Goal: Transaction & Acquisition: Purchase product/service

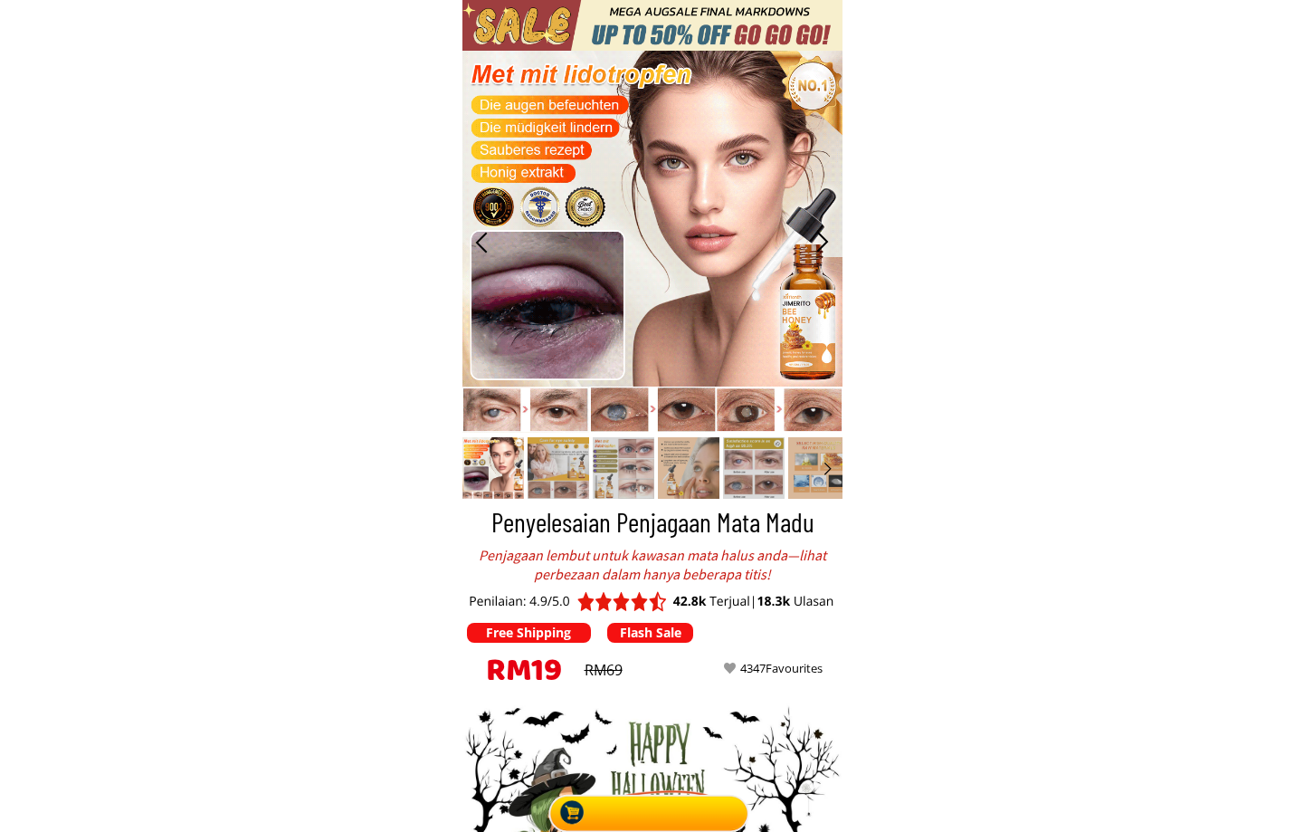
type input "[PERSON_NAME]"
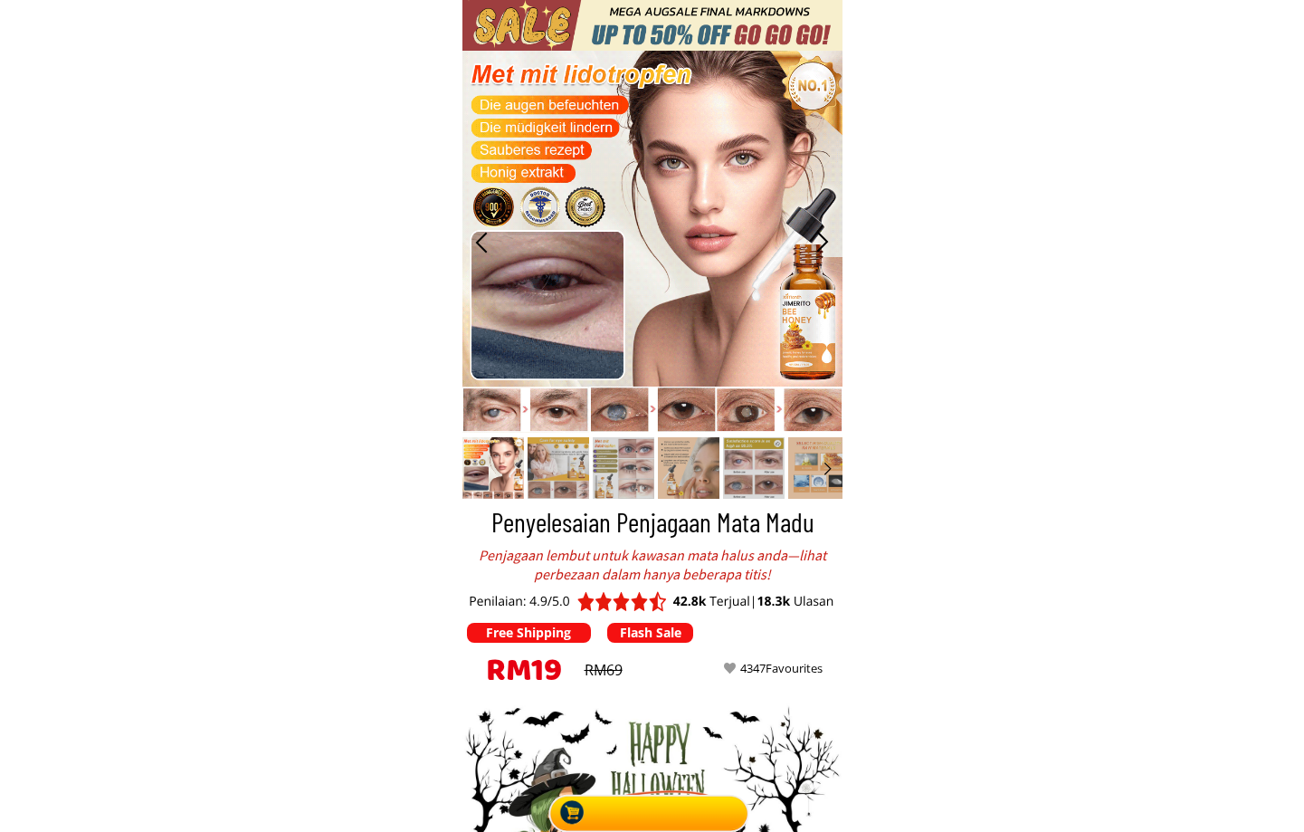
type input "0175184150"
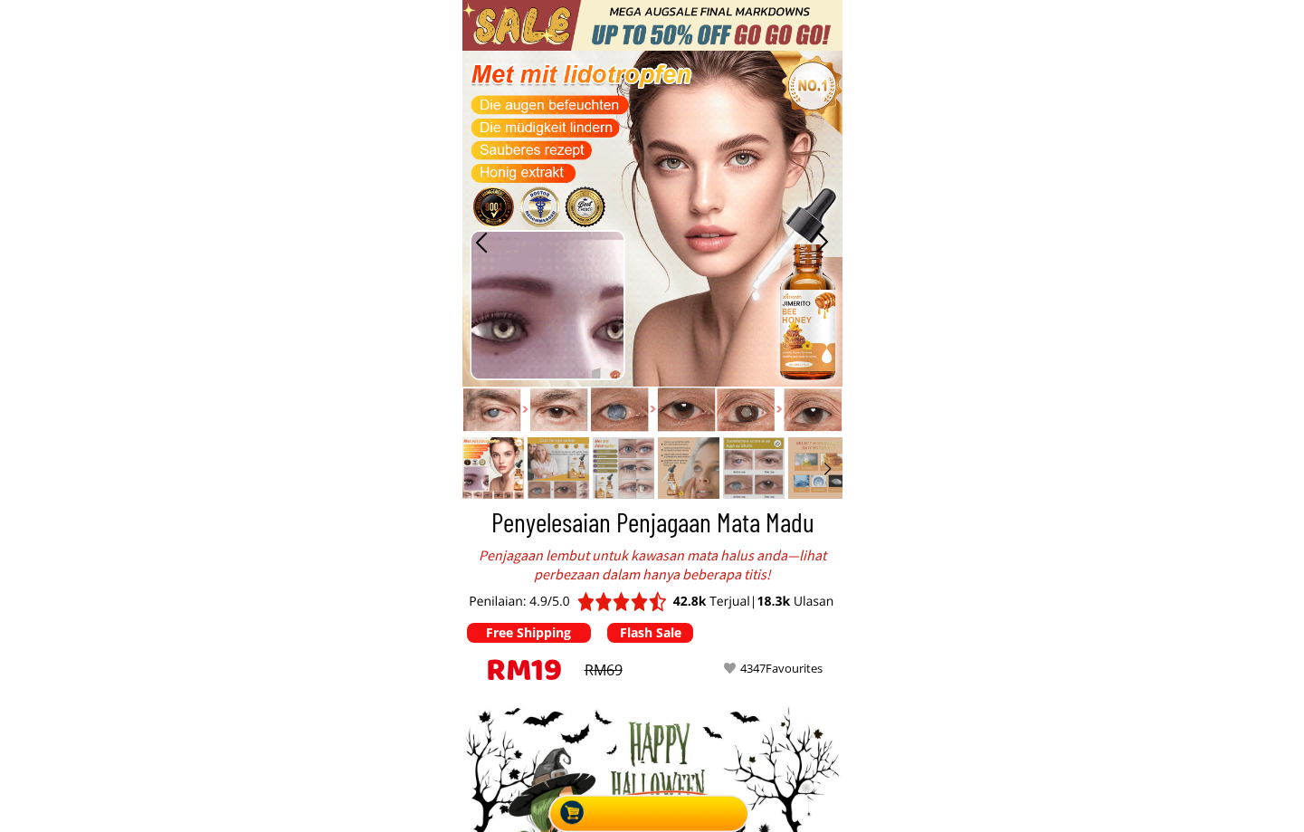
type input "Kuching, 13, [GEOGRAPHIC_DATA]"
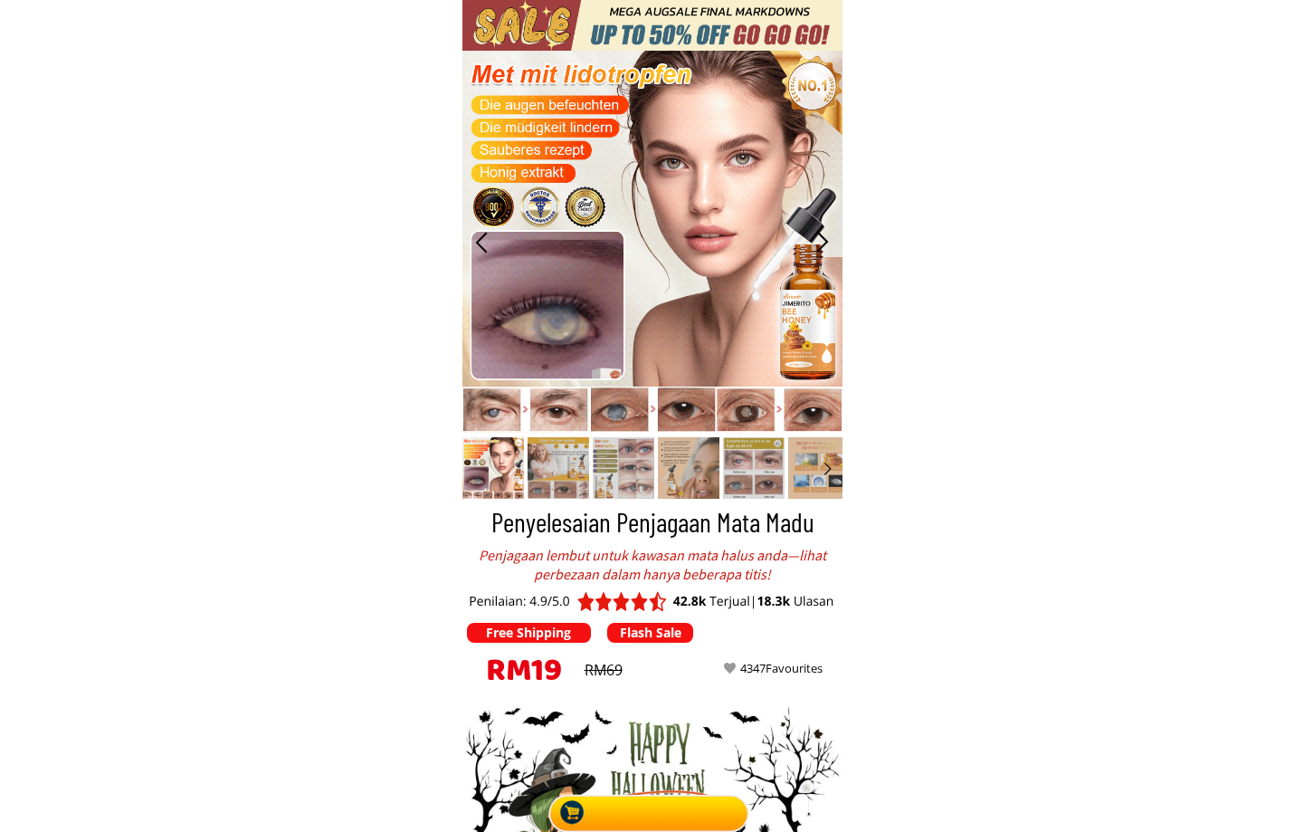
click at [701, 808] on div at bounding box center [652, 809] width 211 height 45
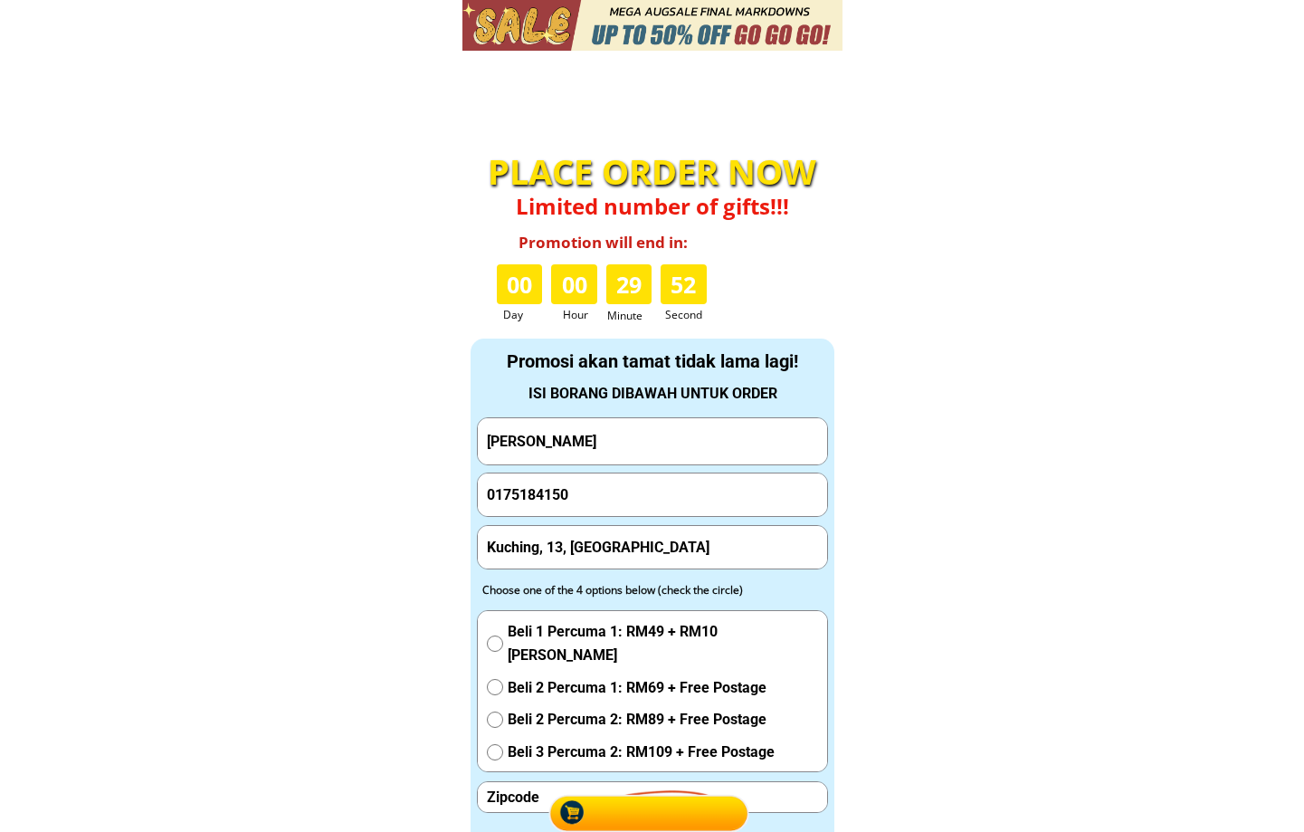
scroll to position [5970, 0]
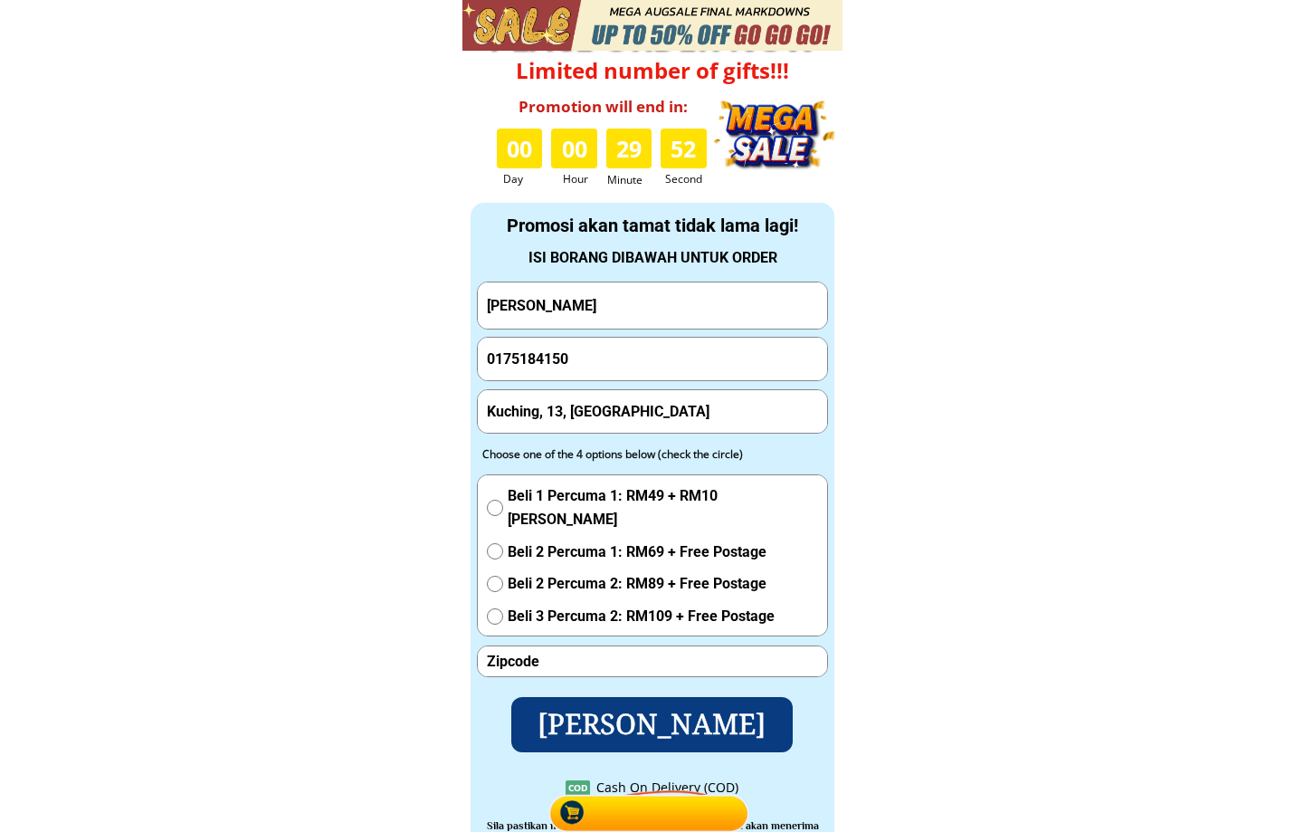
click at [656, 313] on input "[PERSON_NAME]" at bounding box center [652, 305] width 340 height 46
paste input "[PERSON_NAME]"
type input "[PERSON_NAME]"
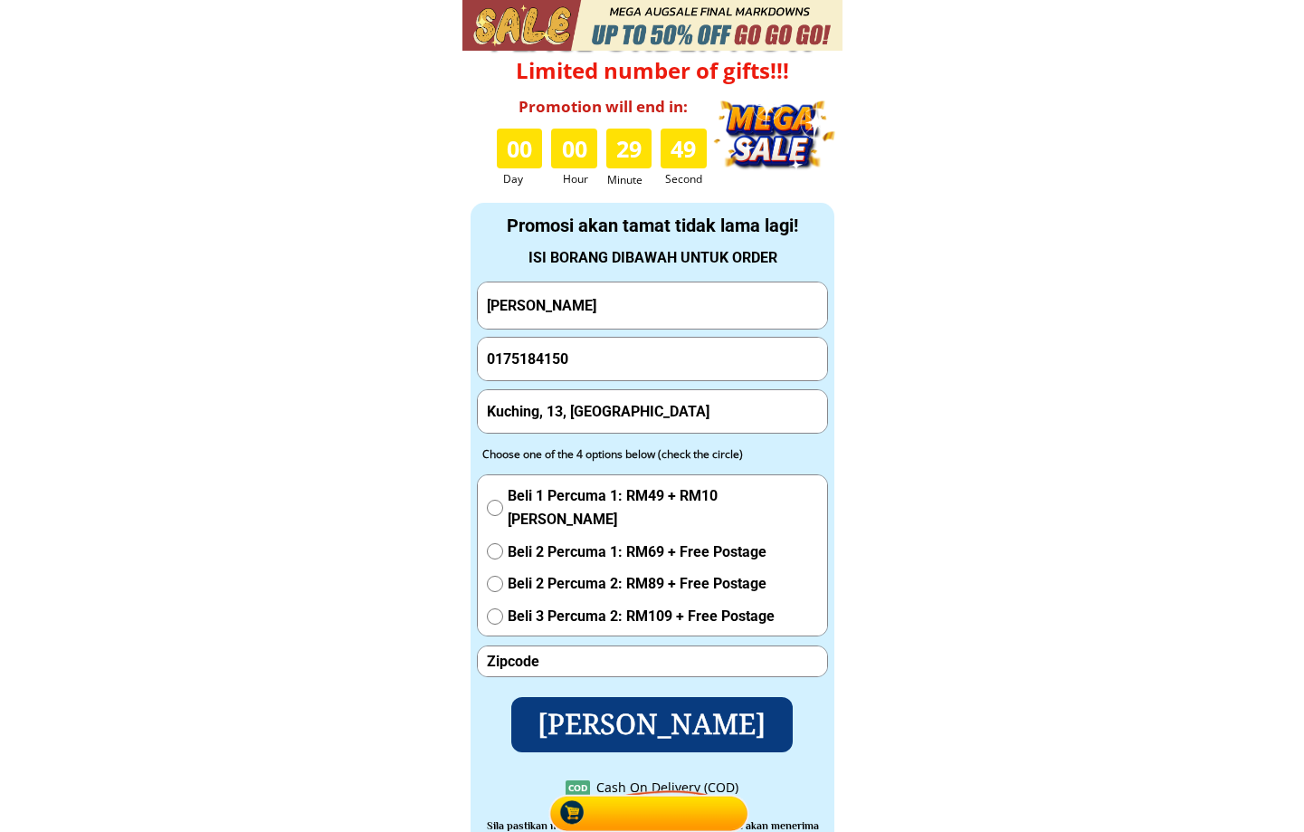
click at [616, 375] on input "0175184150" at bounding box center [652, 359] width 340 height 43
click at [615, 374] on input "0175184150" at bounding box center [652, 359] width 340 height 43
paste input "08019008"
type input "0108019008"
click at [623, 416] on input "Kuching, 13, [GEOGRAPHIC_DATA]" at bounding box center [652, 411] width 340 height 43
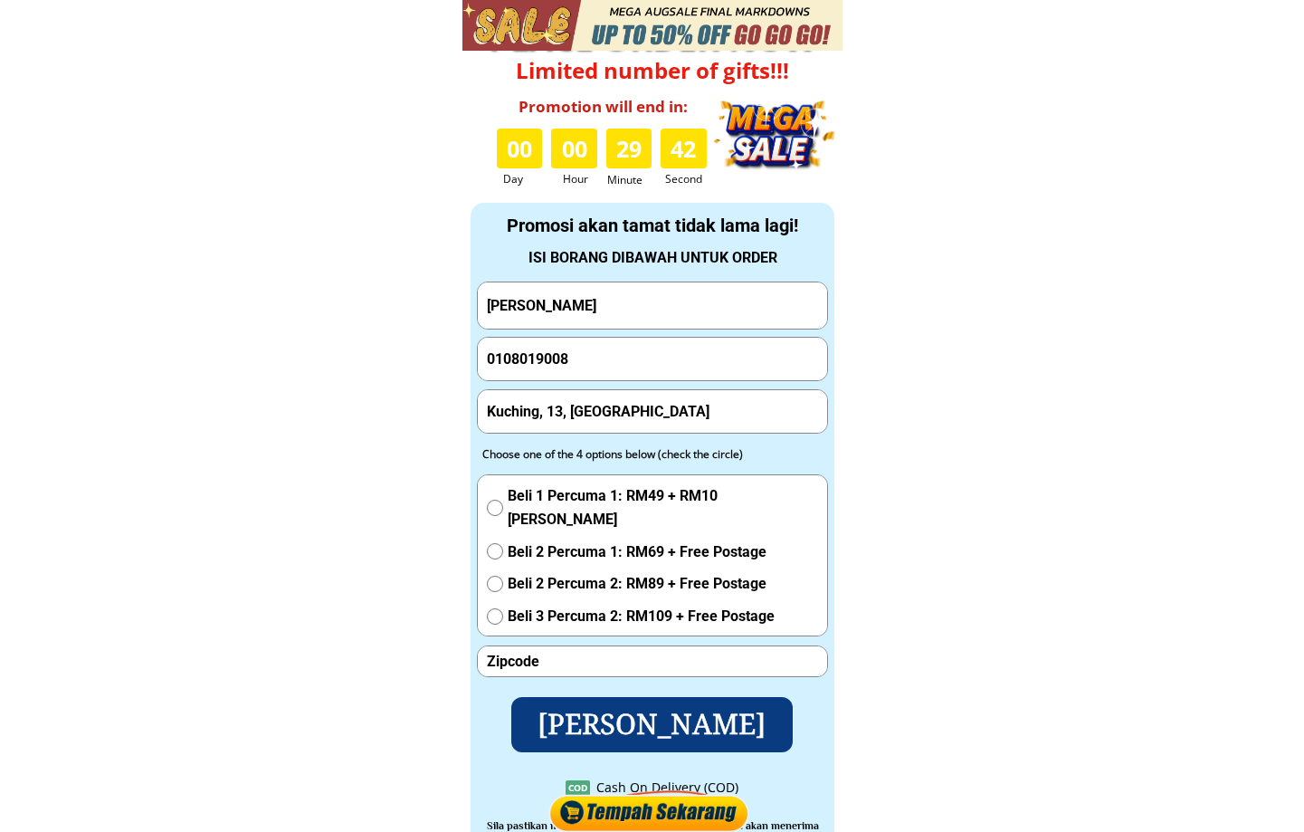
click at [623, 416] on input "Kuching, 13, [GEOGRAPHIC_DATA]" at bounding box center [652, 411] width 340 height 43
paste input "[STREET_ADDRESS]"
click at [734, 417] on input "[STREET_ADDRESS]" at bounding box center [652, 411] width 340 height 43
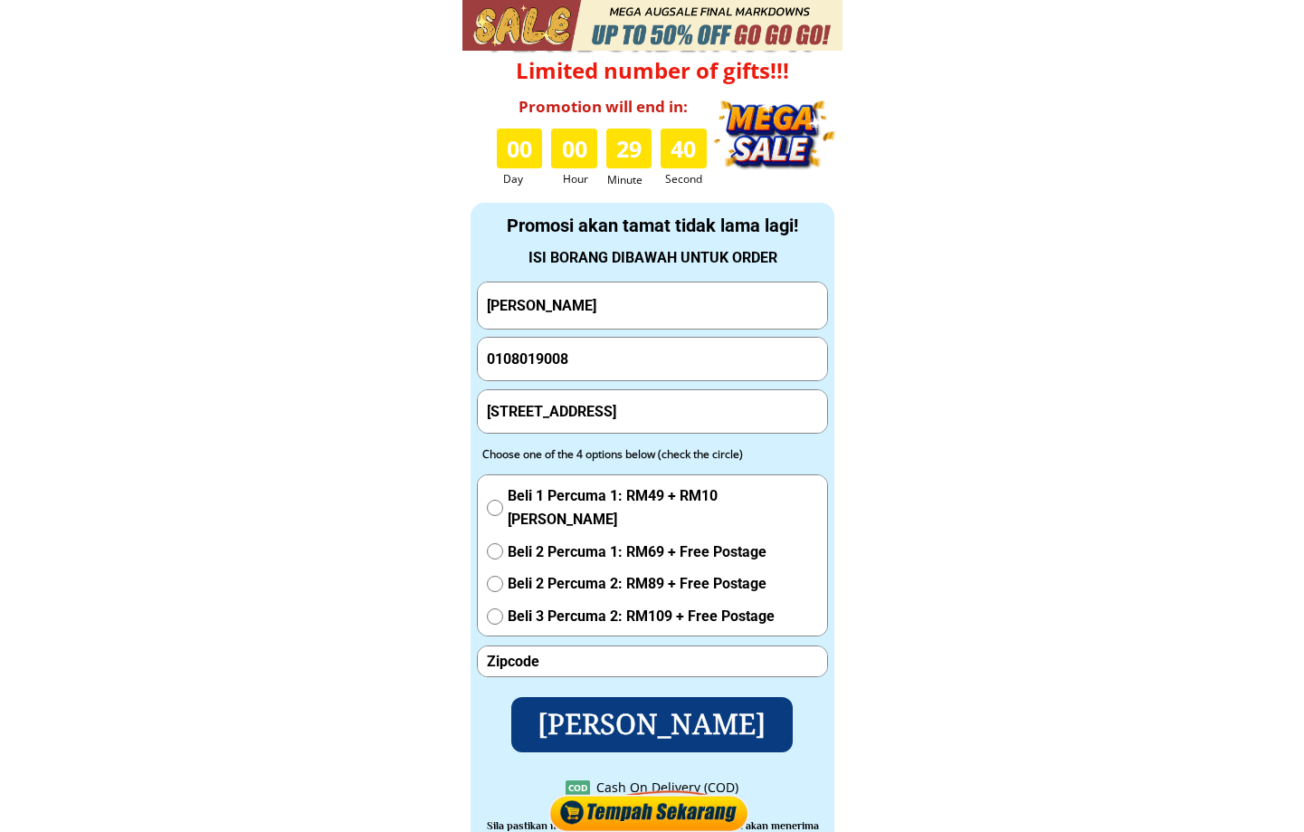
scroll to position [0, 0]
click at [590, 652] on input "number" at bounding box center [652, 661] width 340 height 30
click at [715, 422] on input "[STREET_ADDRESS]" at bounding box center [652, 411] width 340 height 43
paste input "70400"
paste input "[STREET_ADDRESS]"
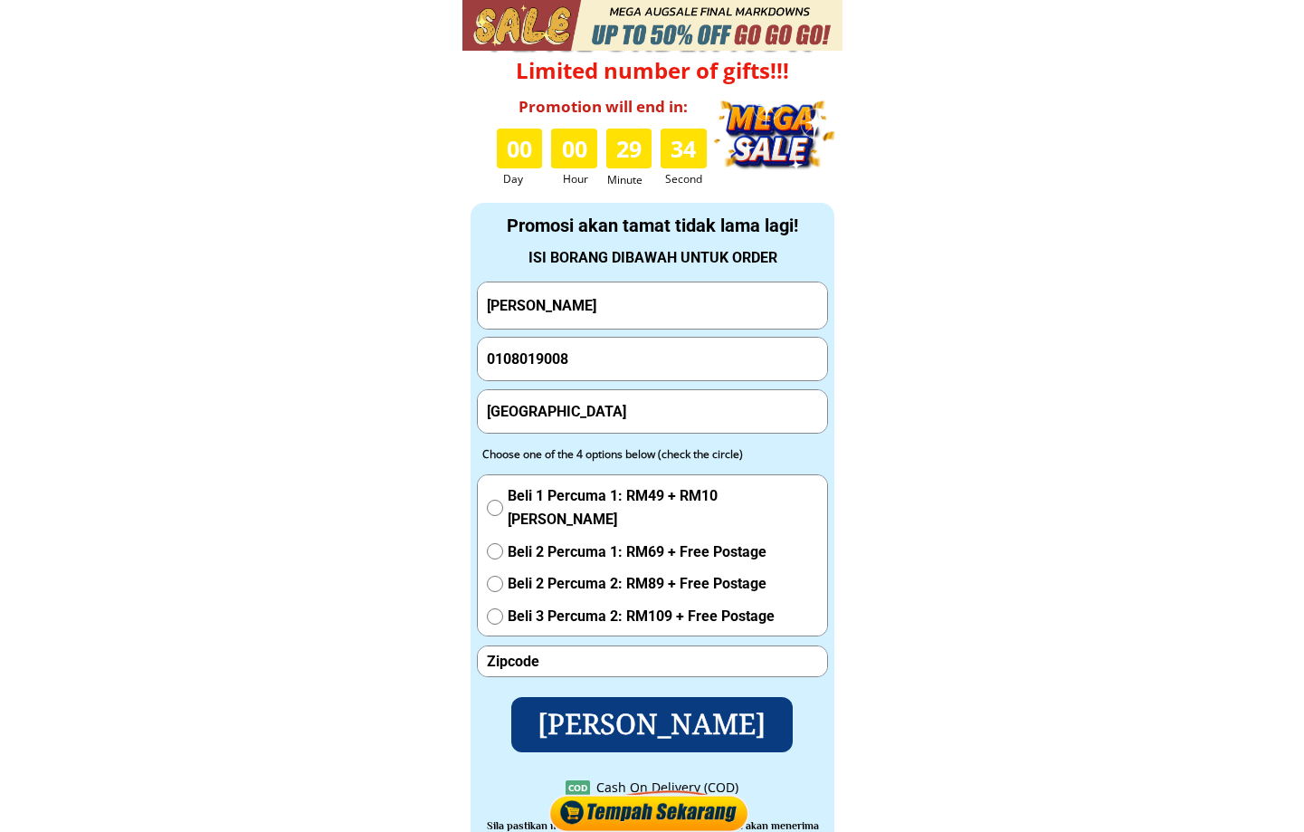
click at [605, 419] on input "[GEOGRAPHIC_DATA]" at bounding box center [652, 411] width 340 height 43
click at [605, 418] on input "[GEOGRAPHIC_DATA]" at bounding box center [652, 411] width 340 height 43
paste input "text"
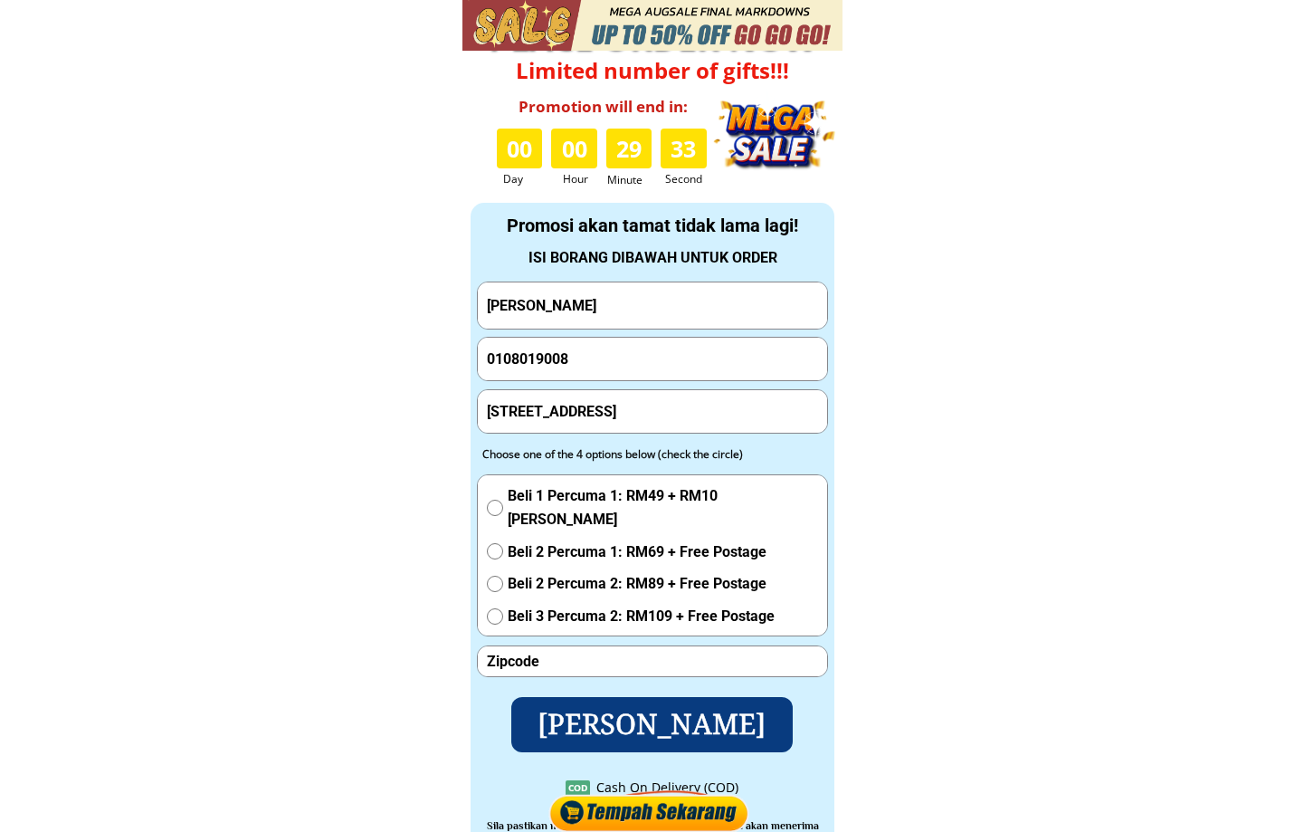
click at [720, 410] on input "[STREET_ADDRESS]" at bounding box center [652, 411] width 340 height 43
click at [720, 411] on input "[STREET_ADDRESS]" at bounding box center [652, 411] width 340 height 43
type input "[STREET_ADDRESS]"
click at [612, 658] on input "number" at bounding box center [652, 661] width 340 height 30
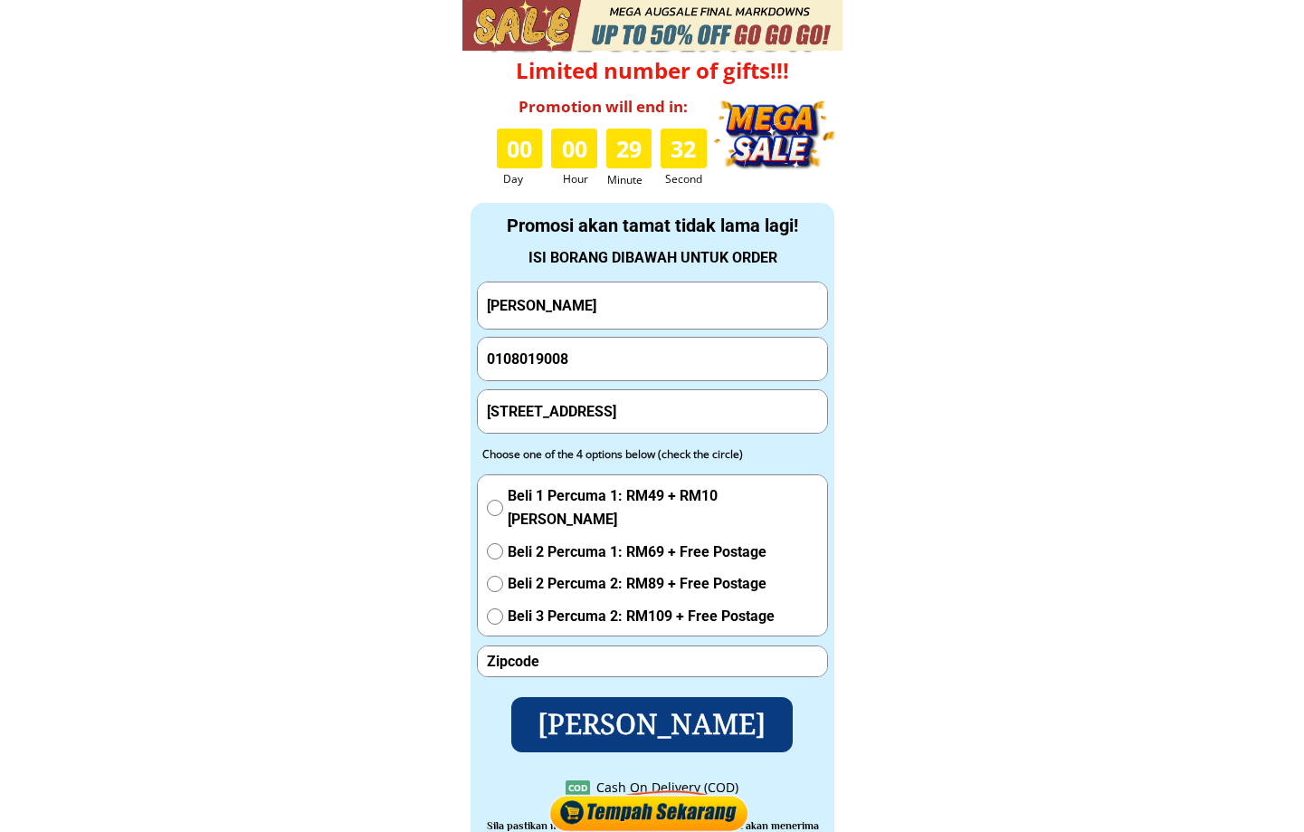
paste input "70400"
type input "70400"
drag, startPoint x: 601, startPoint y: 492, endPoint x: 580, endPoint y: 564, distance: 75.3
click at [601, 492] on span "Beli 1 Percuma 1: RM49 + RM10 [PERSON_NAME]" at bounding box center [663, 507] width 310 height 46
radio input "true"
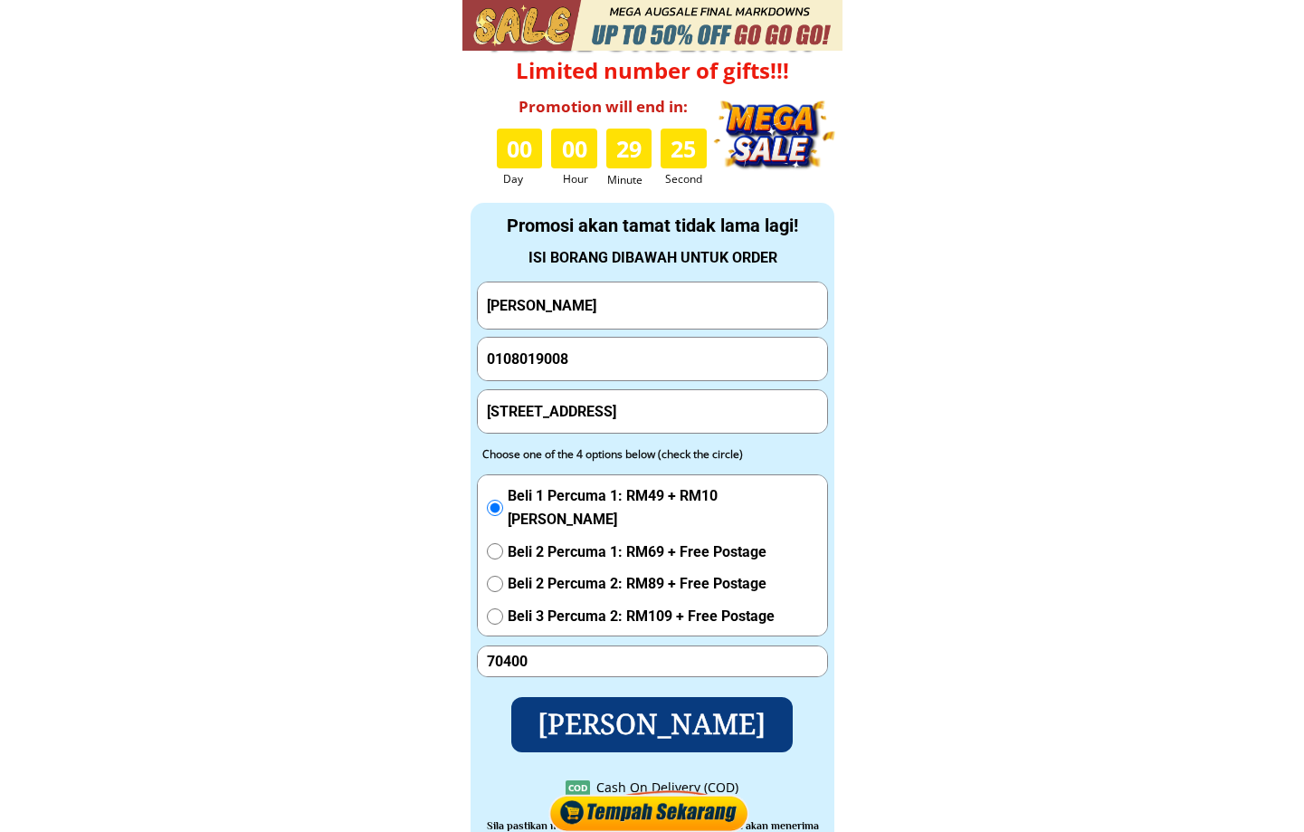
click at [607, 729] on p "[PERSON_NAME]" at bounding box center [652, 724] width 304 height 60
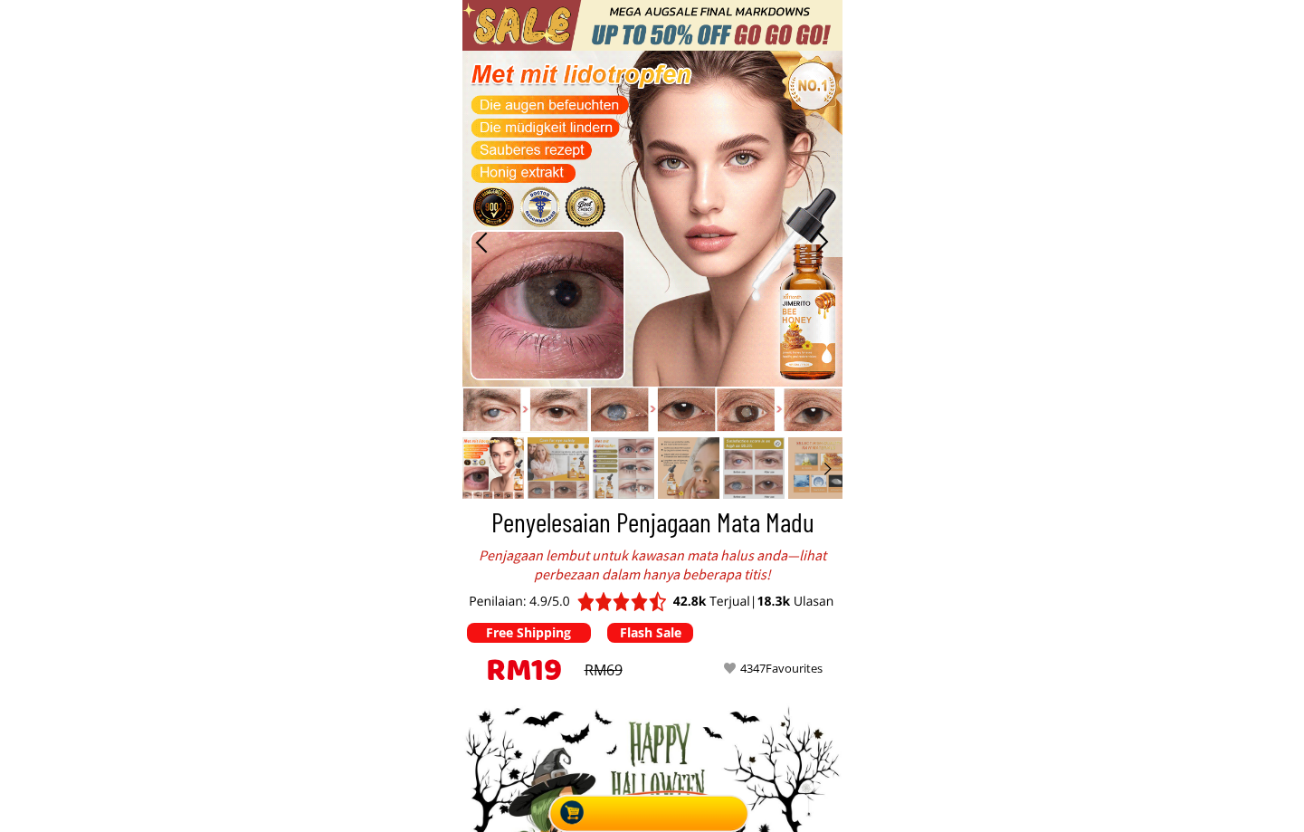
click at [668, 790] on div at bounding box center [652, 809] width 211 height 45
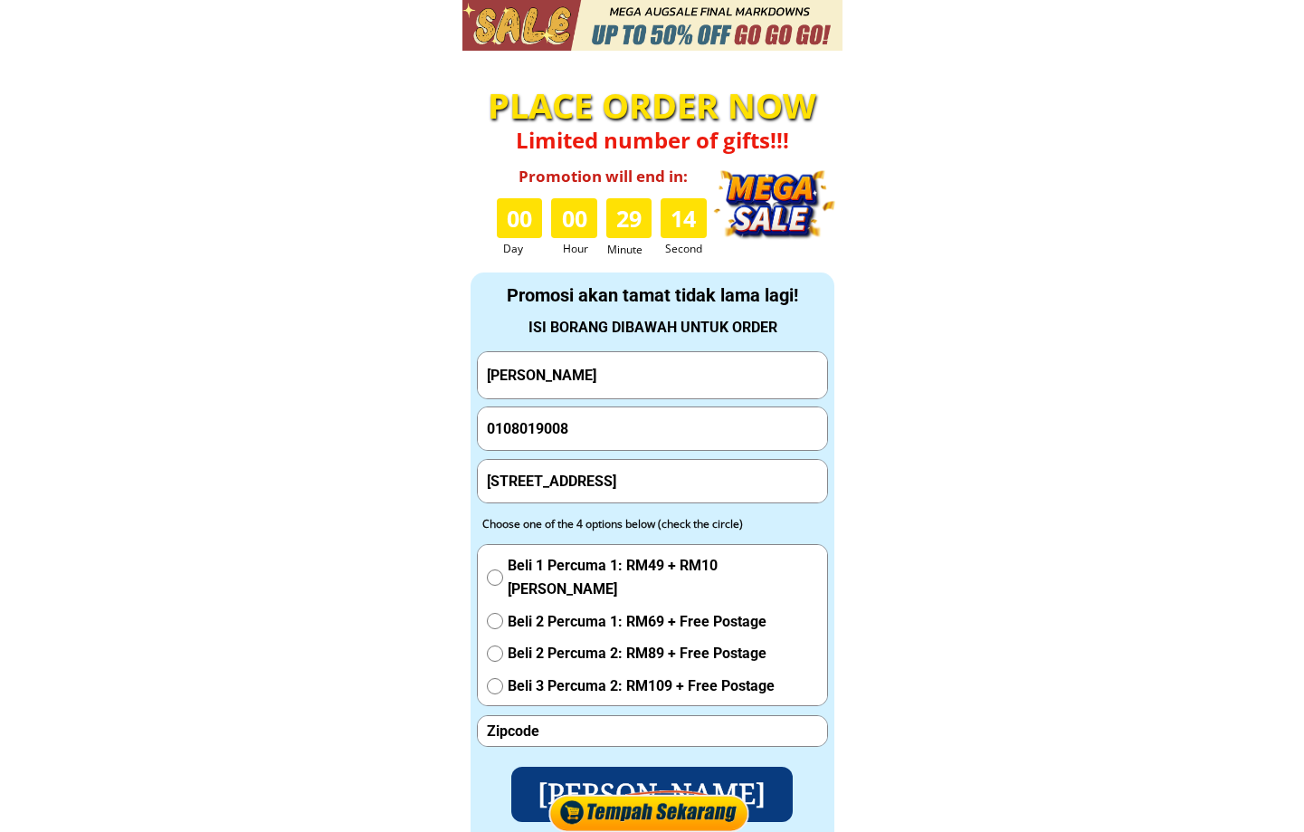
scroll to position [5970, 0]
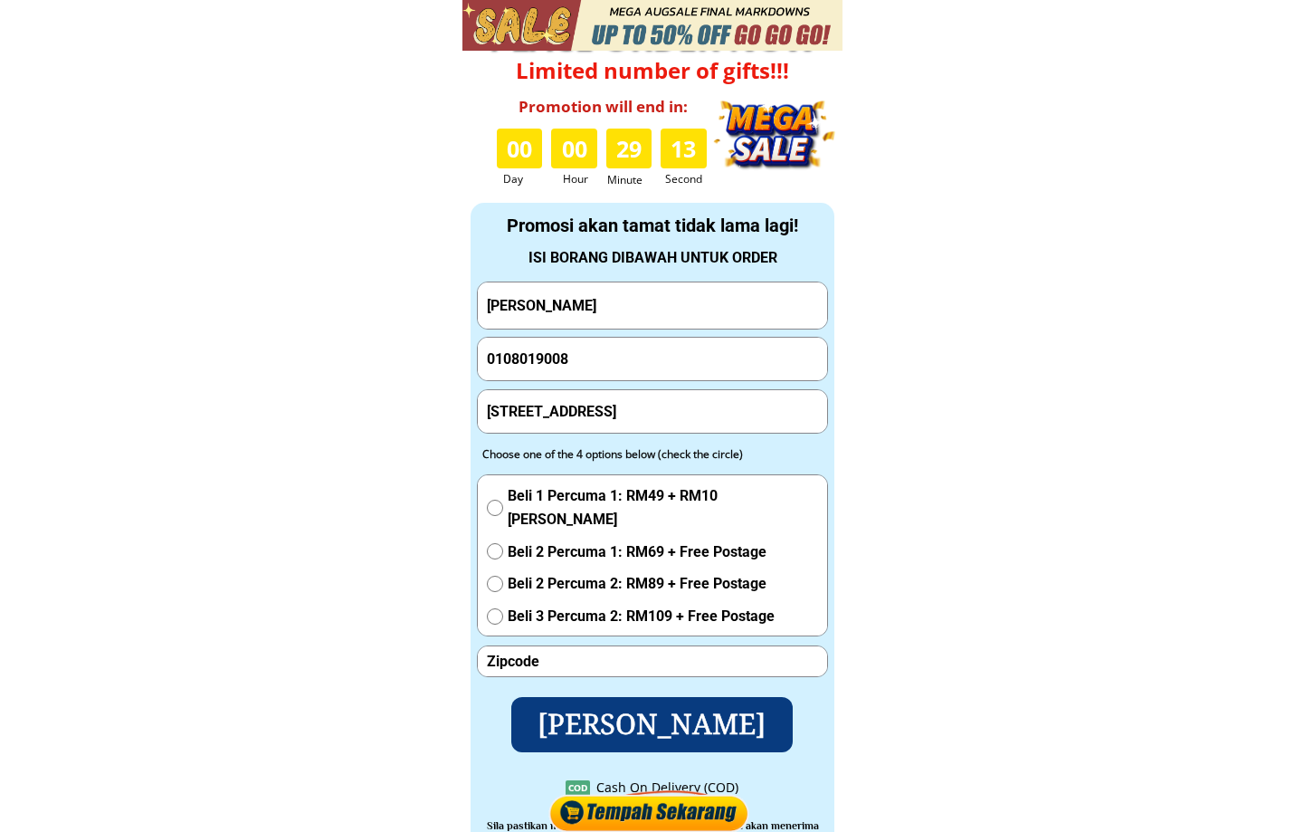
click at [598, 310] on input "[PERSON_NAME]" at bounding box center [652, 305] width 340 height 46
click at [597, 316] on input "[PERSON_NAME]" at bounding box center [652, 305] width 340 height 46
paste input "Pelin anak unggak"
click at [605, 315] on input "Mohd Razi ZainaPelin anak unggakl Abidin" at bounding box center [652, 305] width 340 height 46
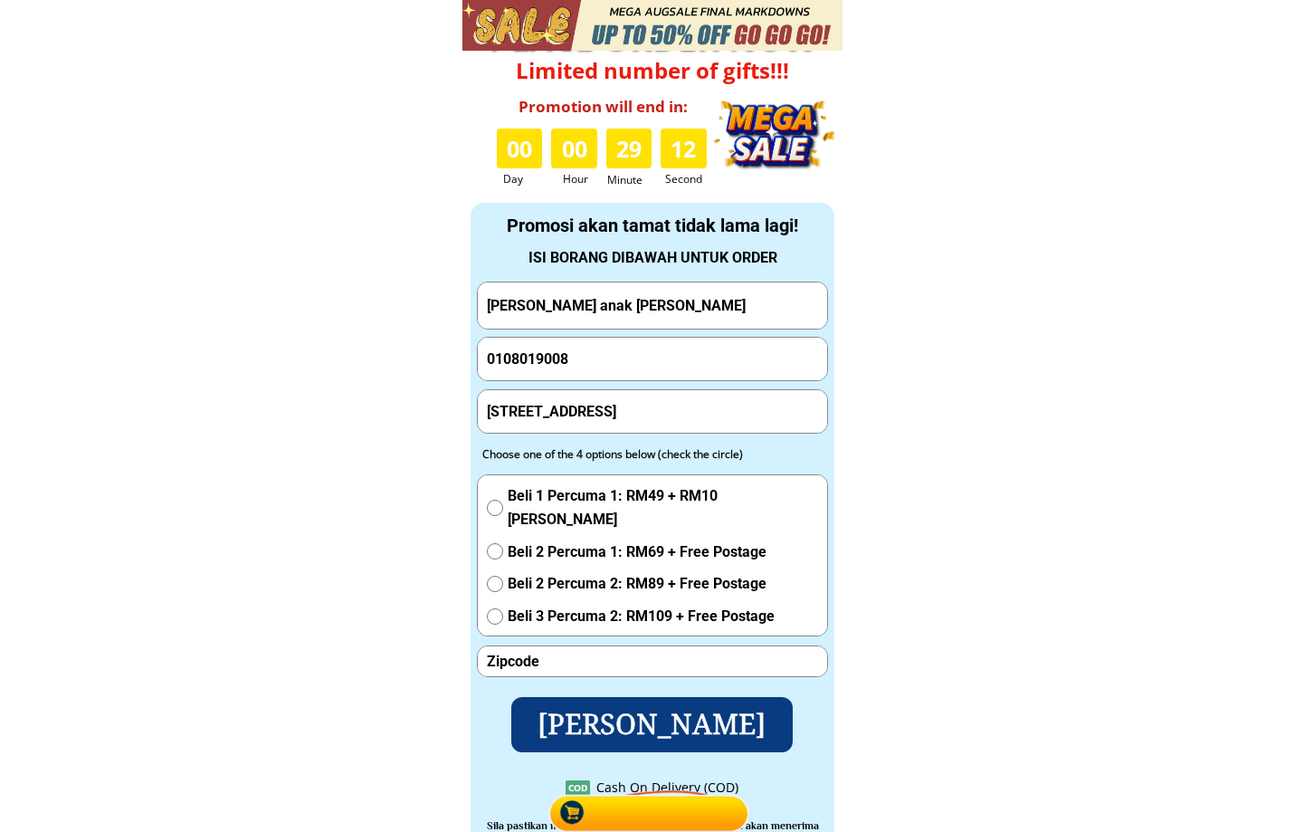
click at [605, 315] on input "Mohd Razi ZainaPelin anak unggakl Abidin" at bounding box center [652, 305] width 340 height 46
paste input "Pelin anak unggak"
type input "Pelin anak unggak"
click at [568, 363] on input "0108019008" at bounding box center [652, 359] width 340 height 43
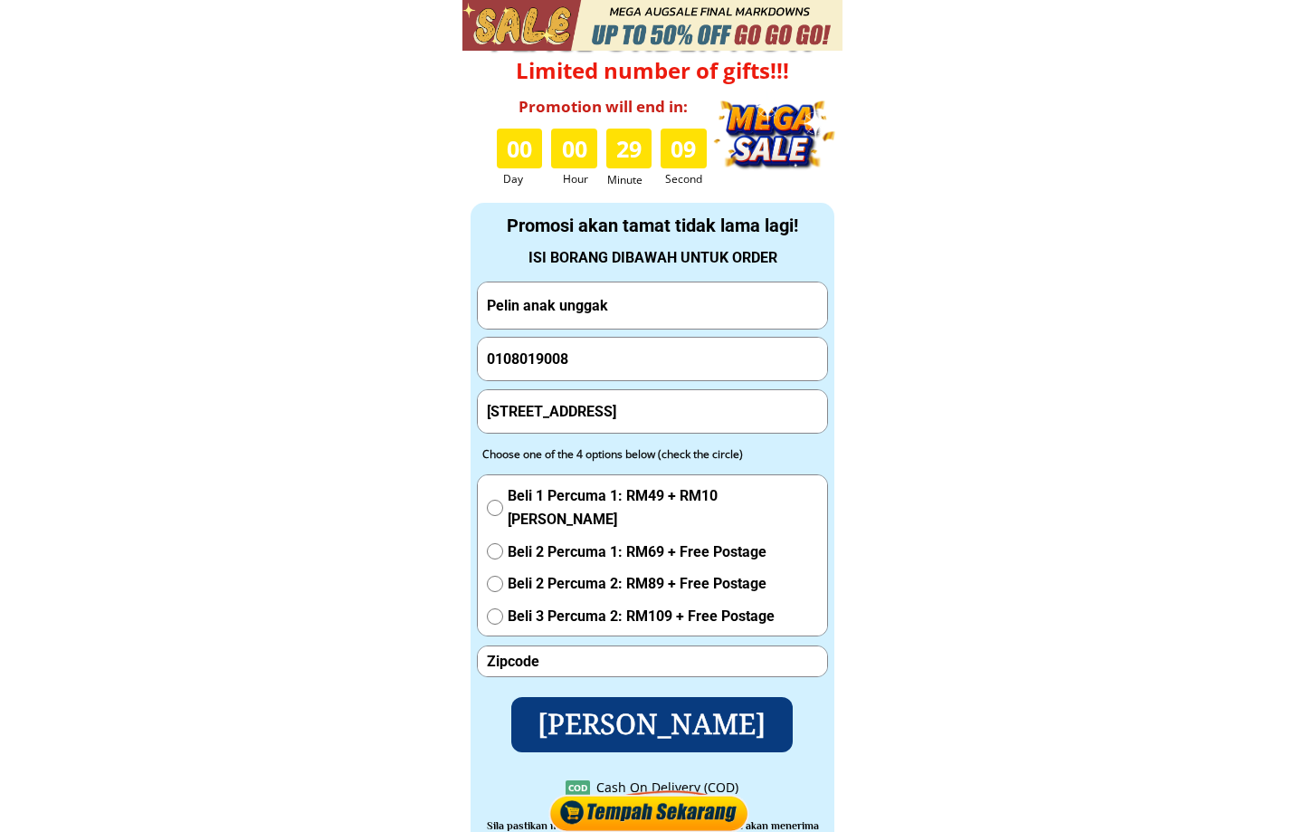
click at [568, 363] on input "0108019008" at bounding box center [652, 359] width 340 height 43
paste input "60169003070"
type input "60169003070"
click at [535, 508] on span "Beli 1 Percuma 1: RM49 + RM10 [PERSON_NAME]" at bounding box center [663, 507] width 310 height 46
radio input "true"
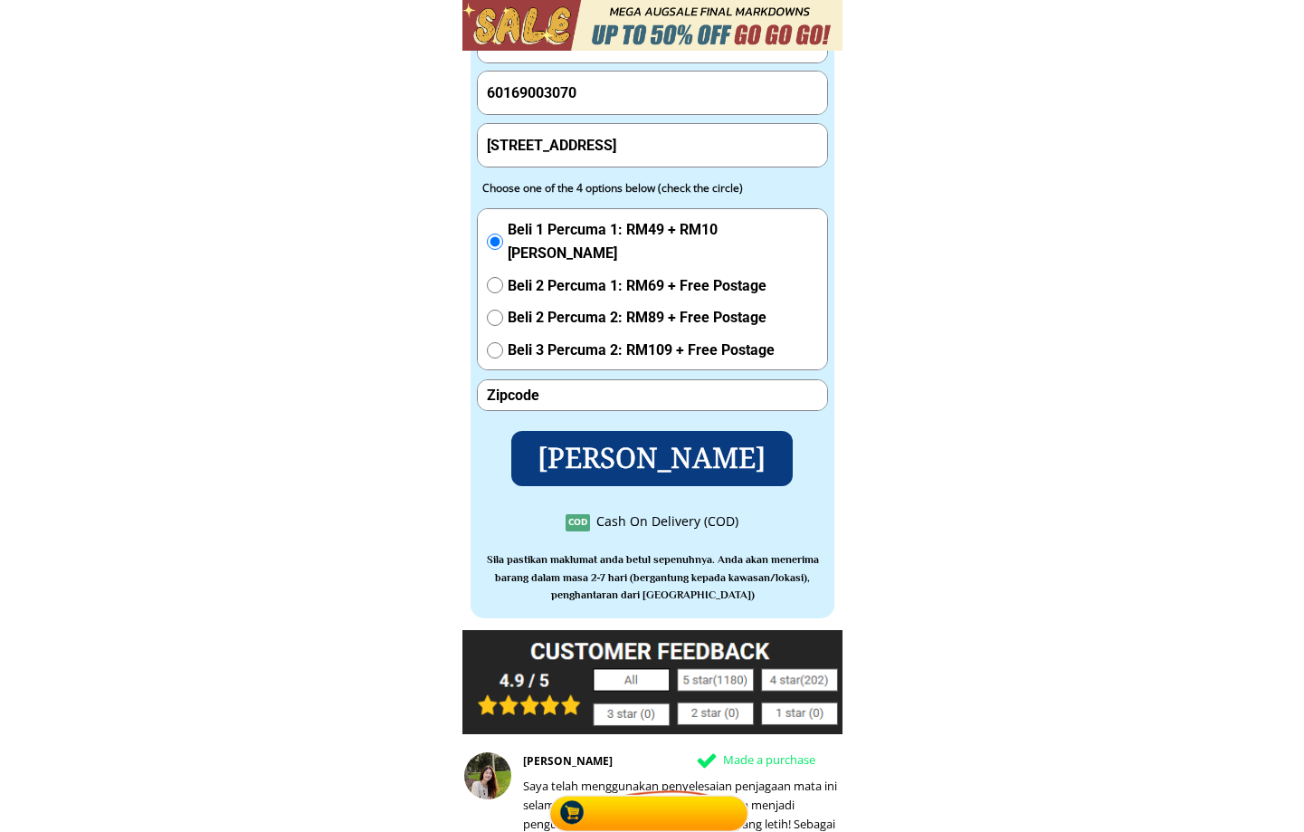
scroll to position [6272, 0]
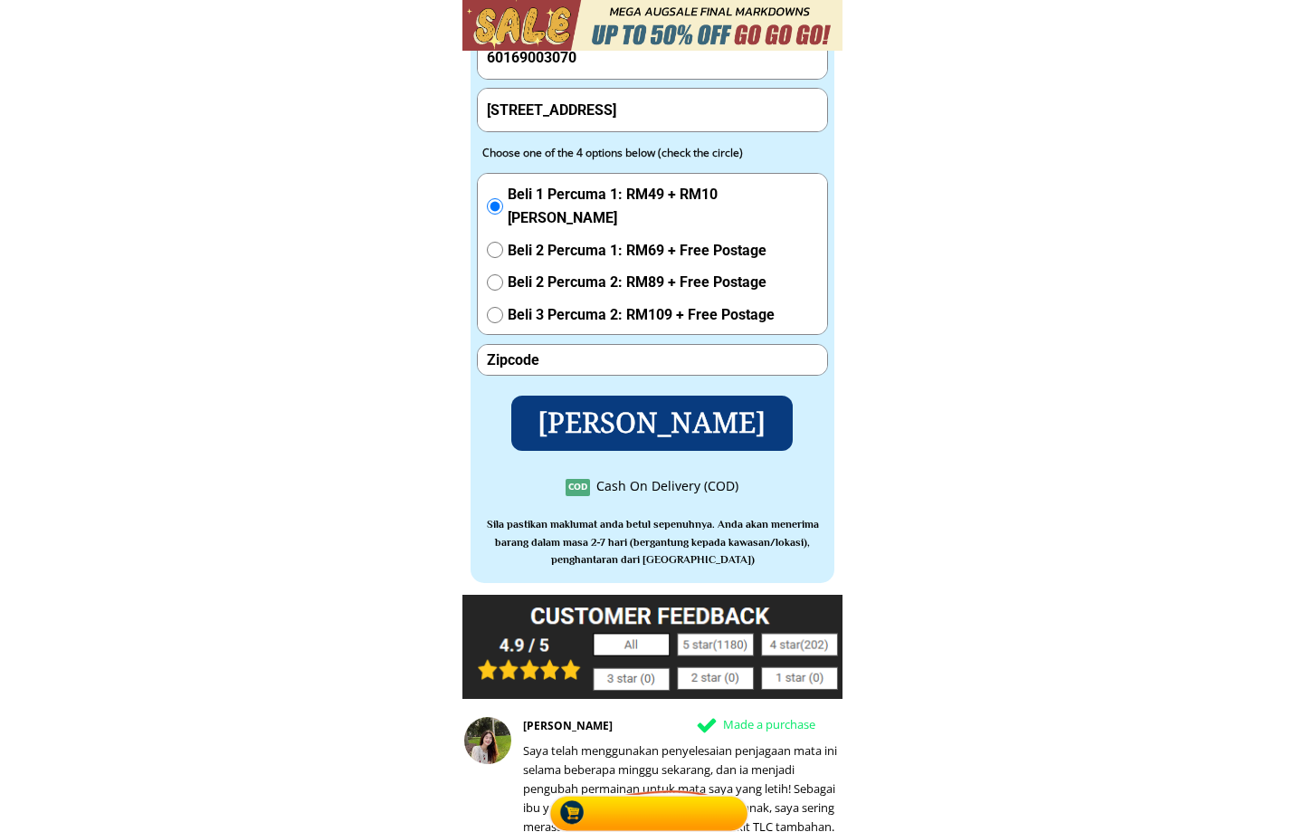
click at [621, 127] on input "[STREET_ADDRESS]" at bounding box center [652, 110] width 340 height 43
type input "lot 9"
click at [616, 411] on p "[PERSON_NAME]" at bounding box center [652, 423] width 282 height 55
